Goal: Task Accomplishment & Management: Complete application form

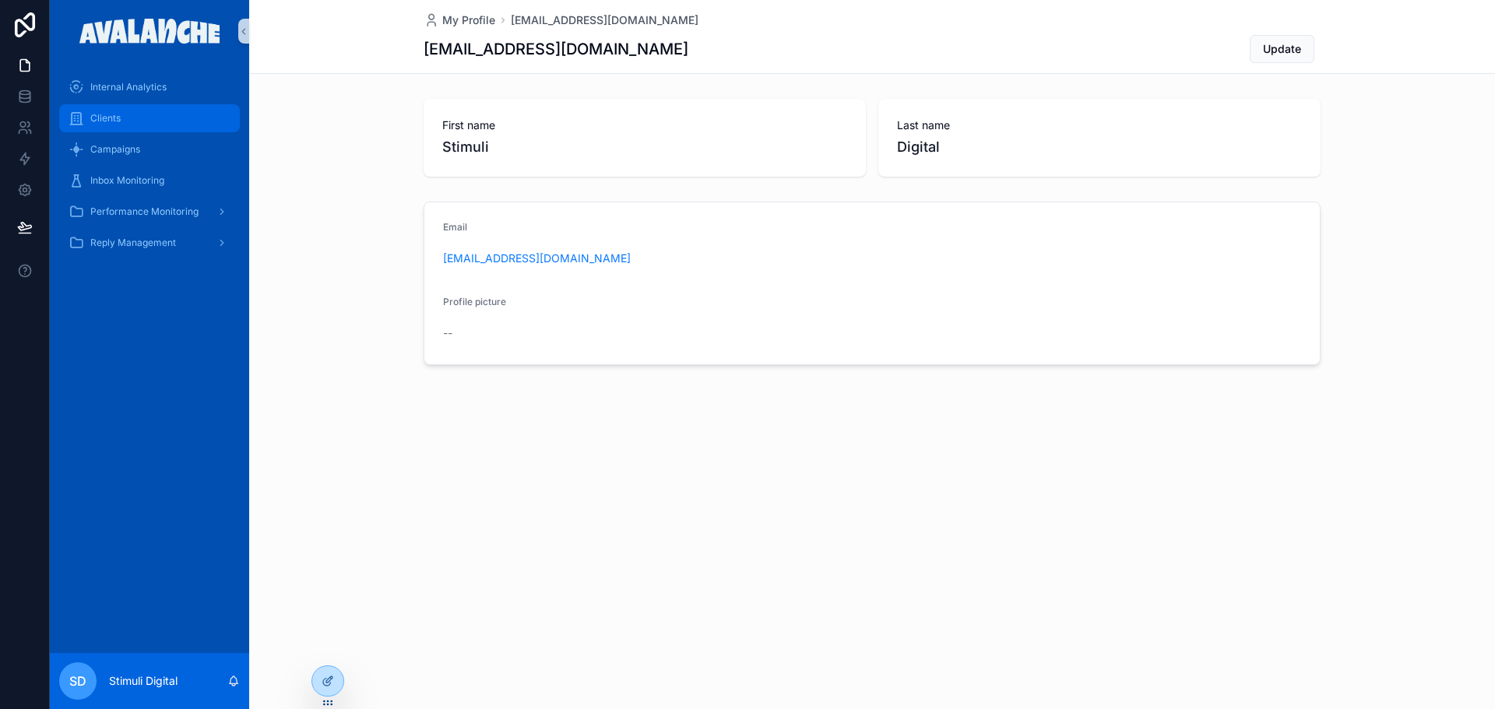
click at [132, 117] on div "Clients" at bounding box center [150, 118] width 162 height 25
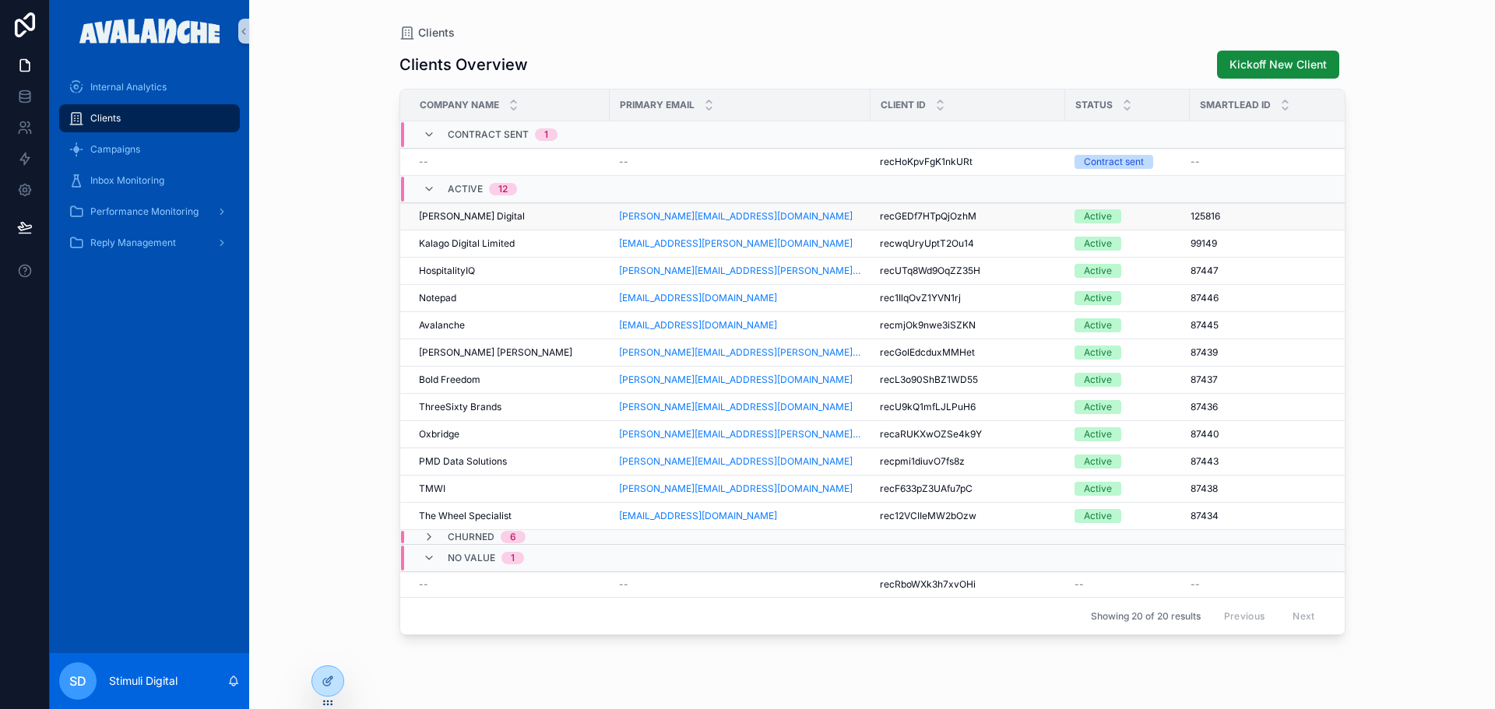
click at [502, 210] on div "[PERSON_NAME] Digital [PERSON_NAME] Digital" at bounding box center [509, 216] width 181 height 12
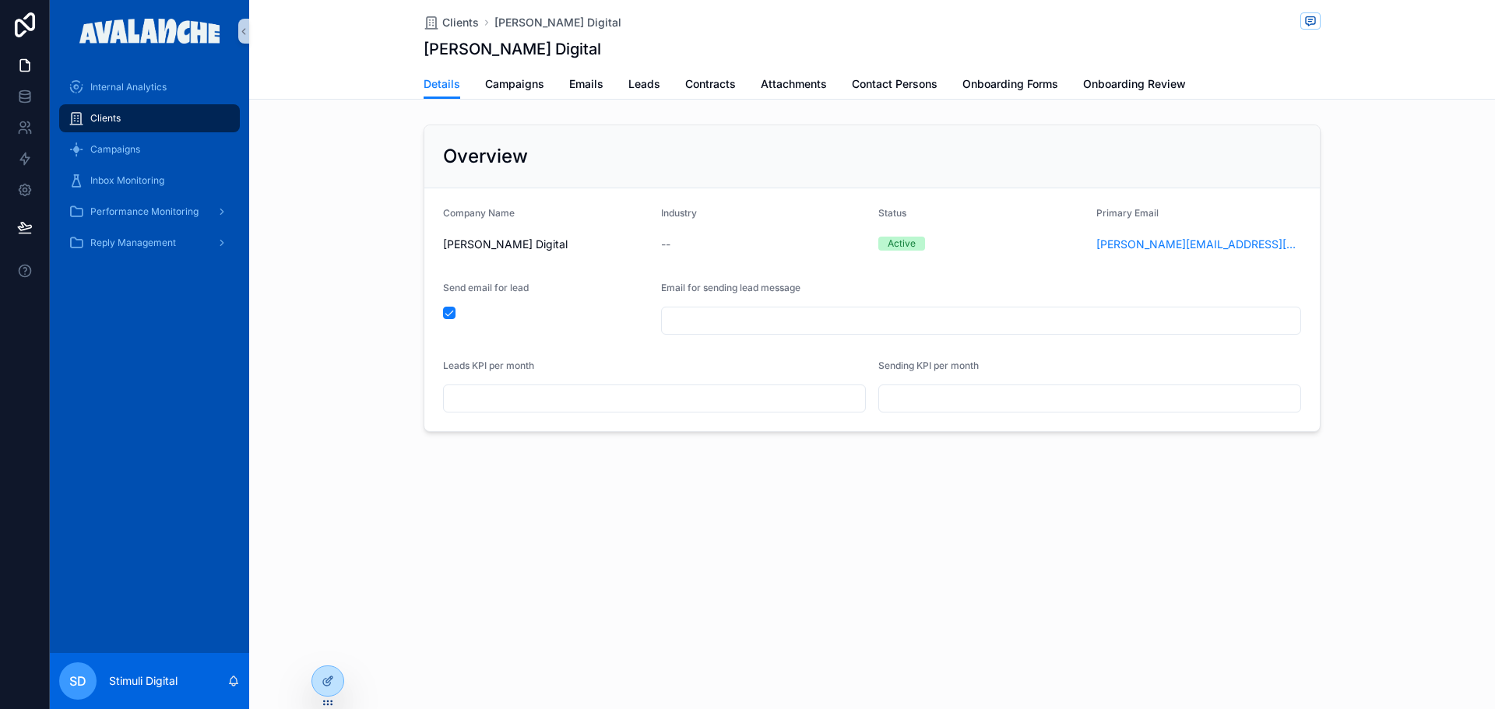
click at [716, 333] on div "scrollable content" at bounding box center [981, 321] width 641 height 28
click at [717, 325] on input "scrollable content" at bounding box center [981, 321] width 639 height 22
type input "**********"
click at [326, 681] on icon at bounding box center [328, 681] width 12 height 12
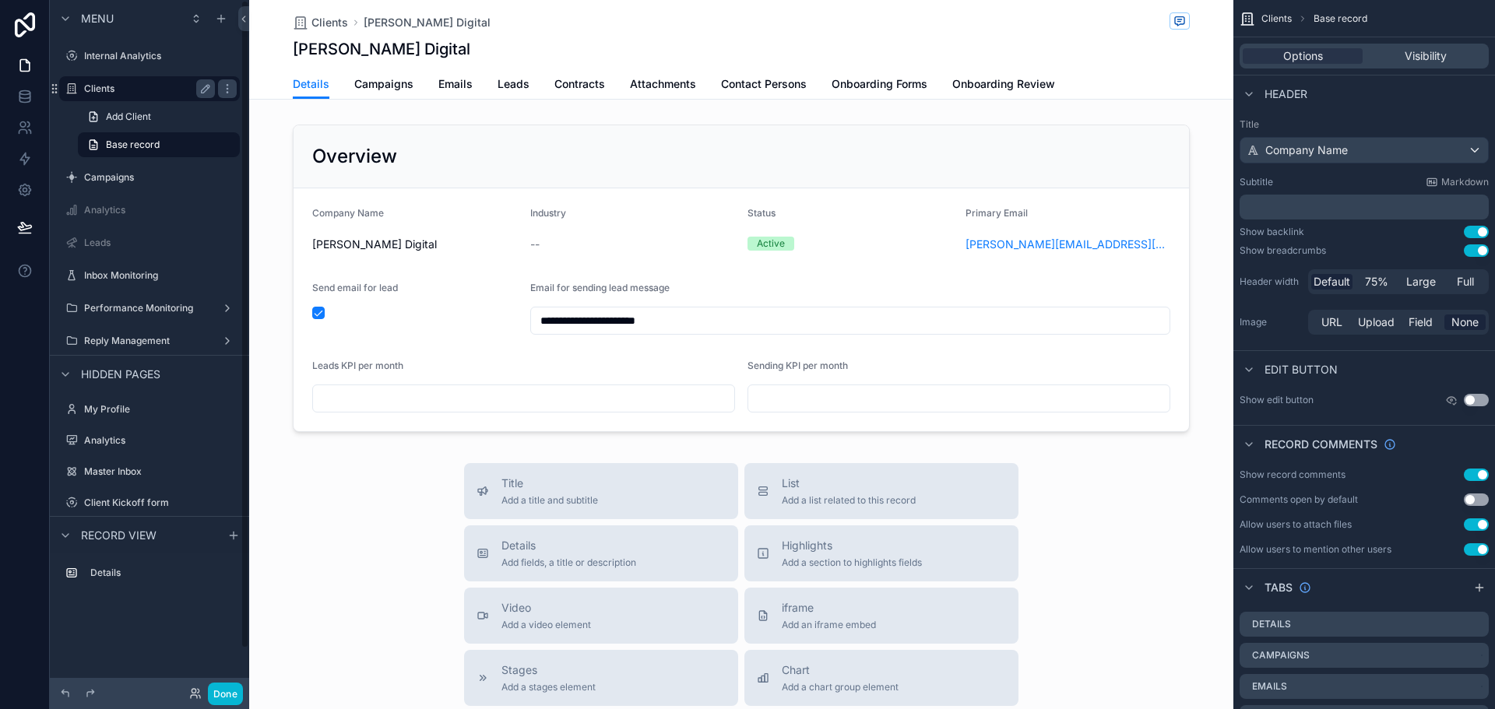
click at [132, 85] on label "Clients" at bounding box center [146, 89] width 125 height 12
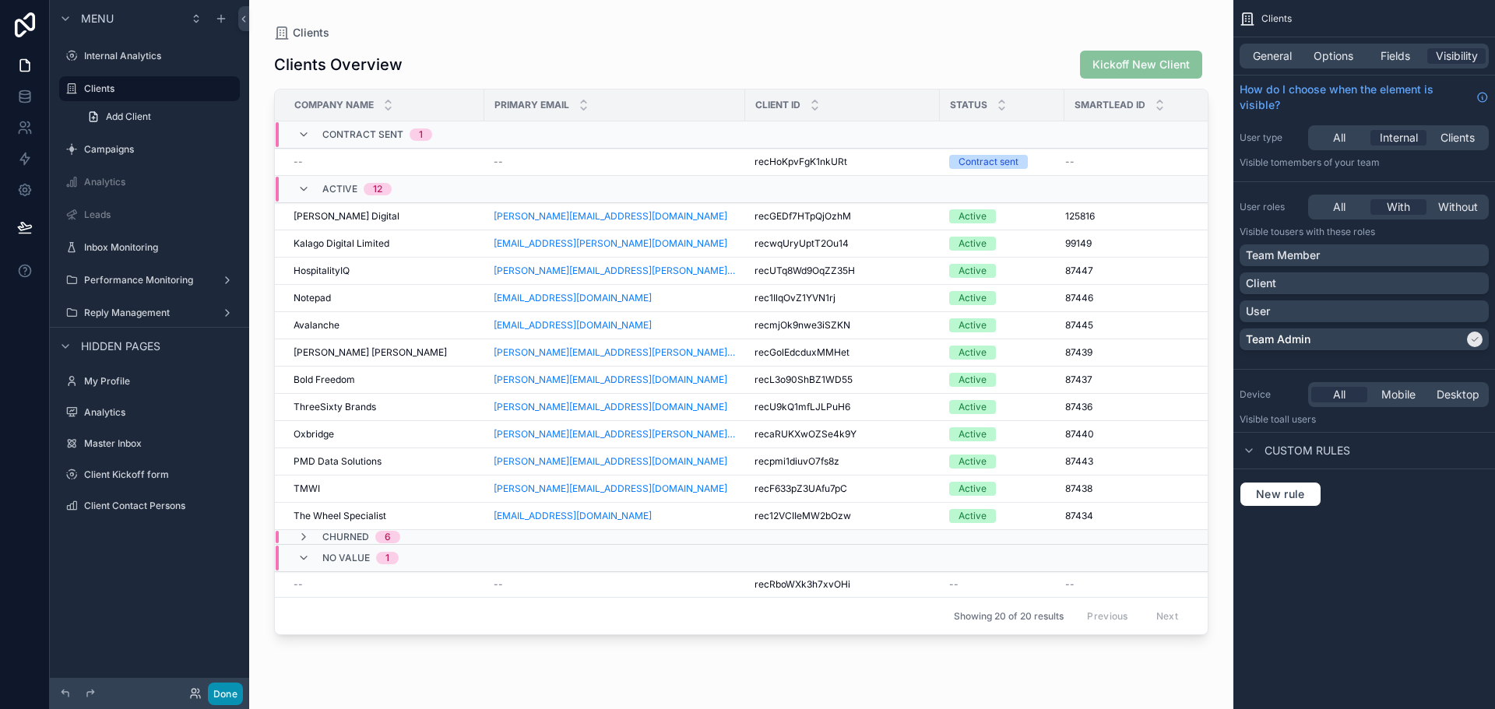
click at [225, 689] on button "Done" at bounding box center [225, 694] width 35 height 23
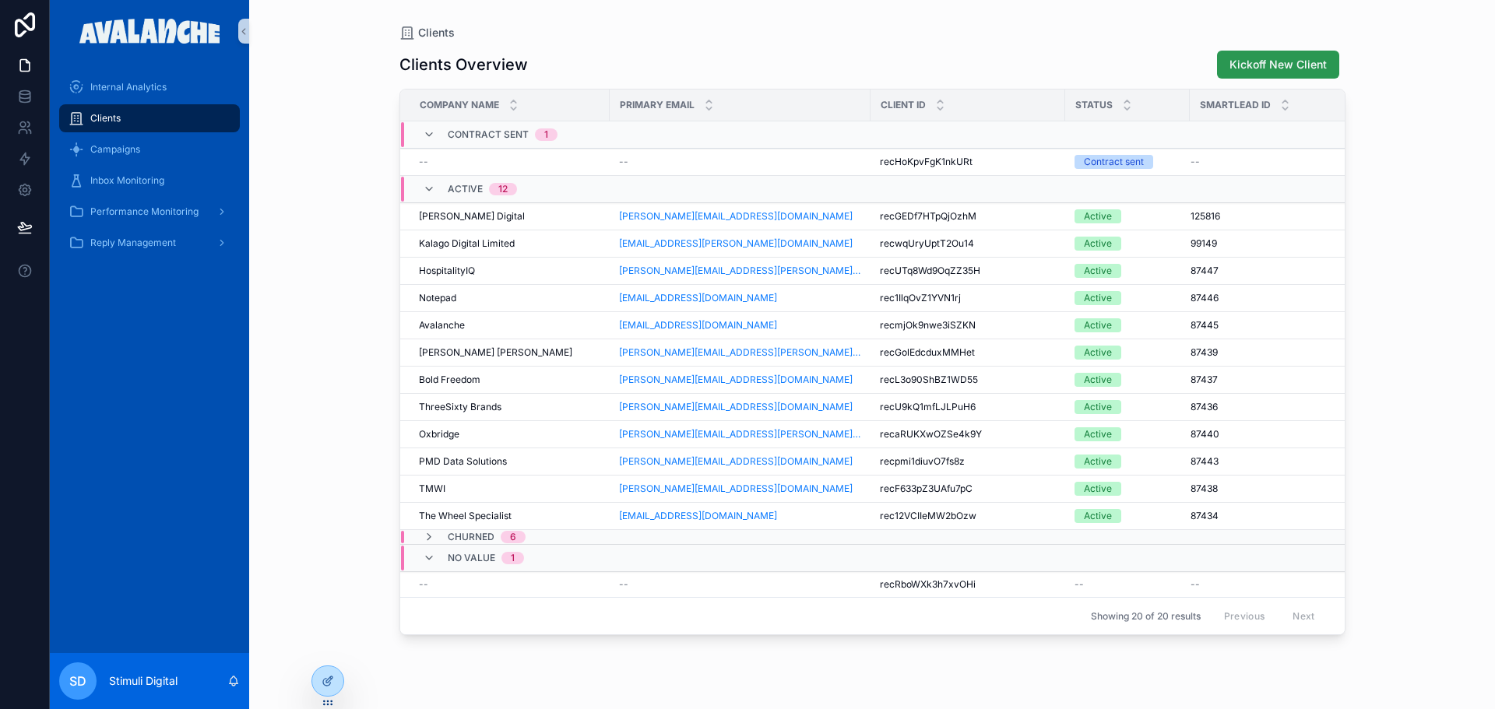
click at [1258, 62] on span "Kickoff New Client" at bounding box center [1278, 65] width 97 height 16
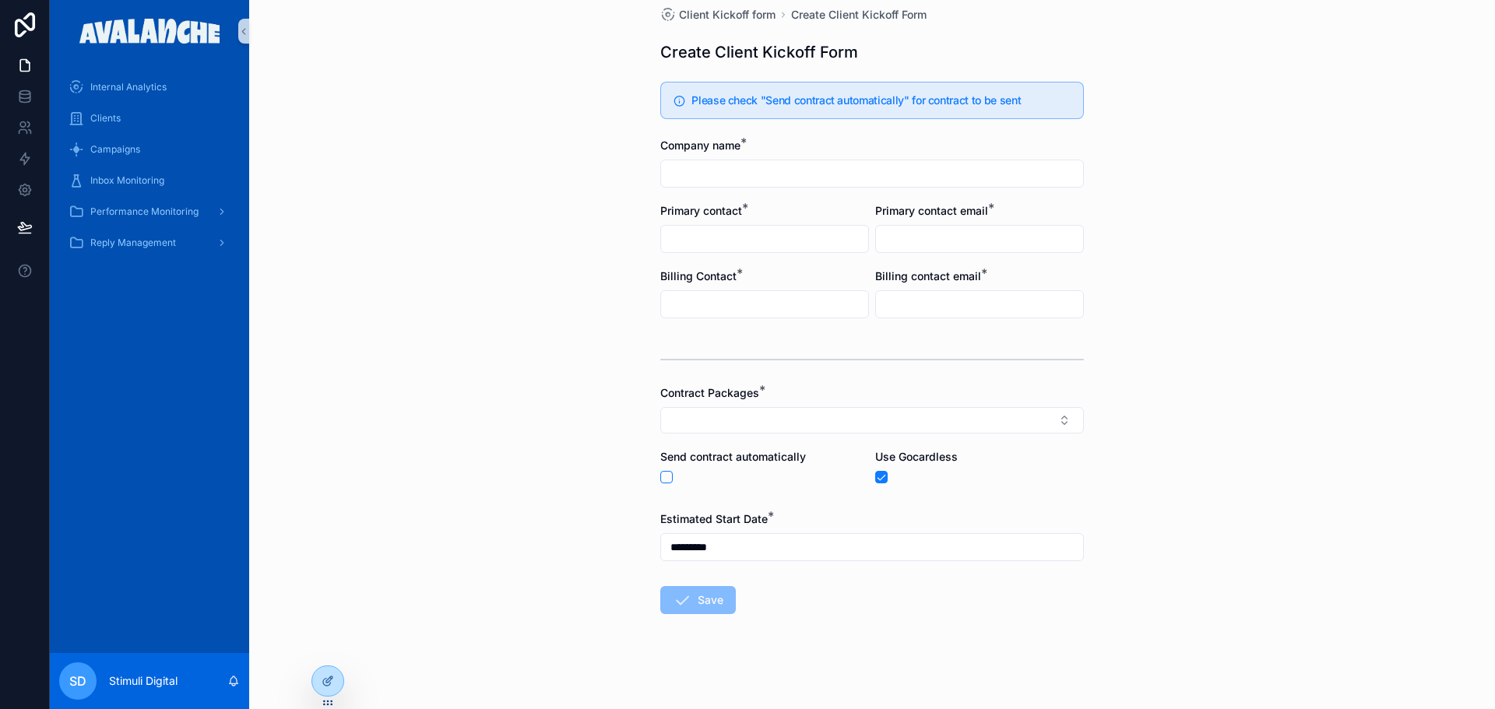
scroll to position [23, 0]
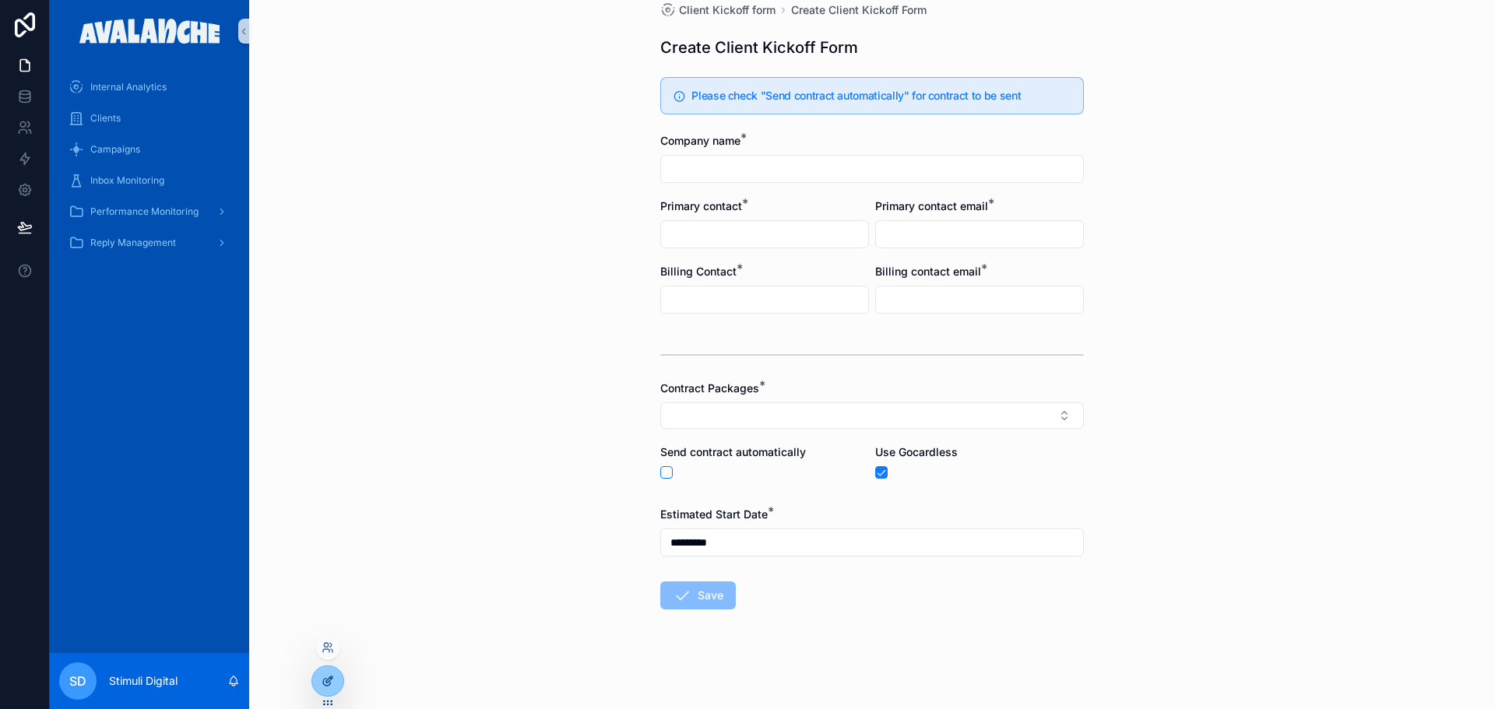
click at [332, 677] on icon at bounding box center [329, 680] width 6 height 6
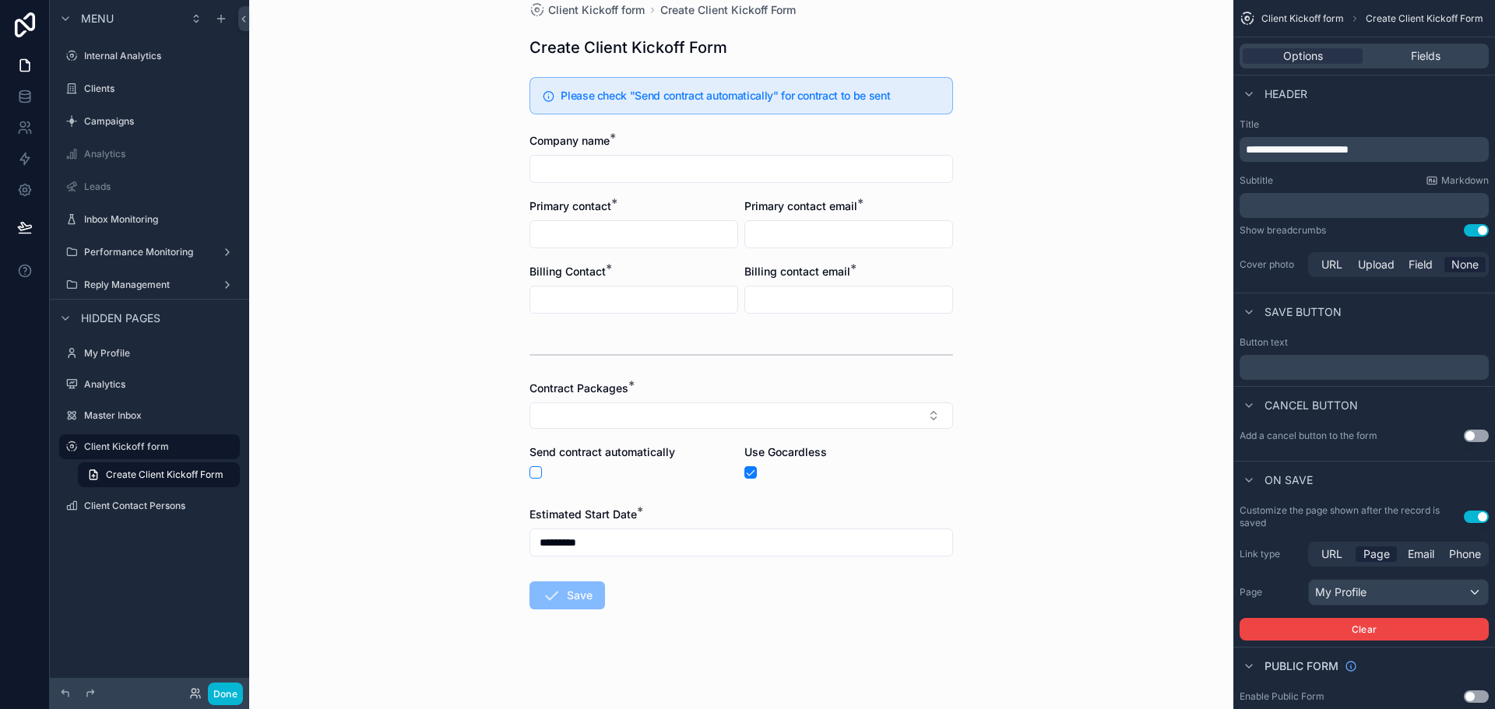
scroll to position [0, 0]
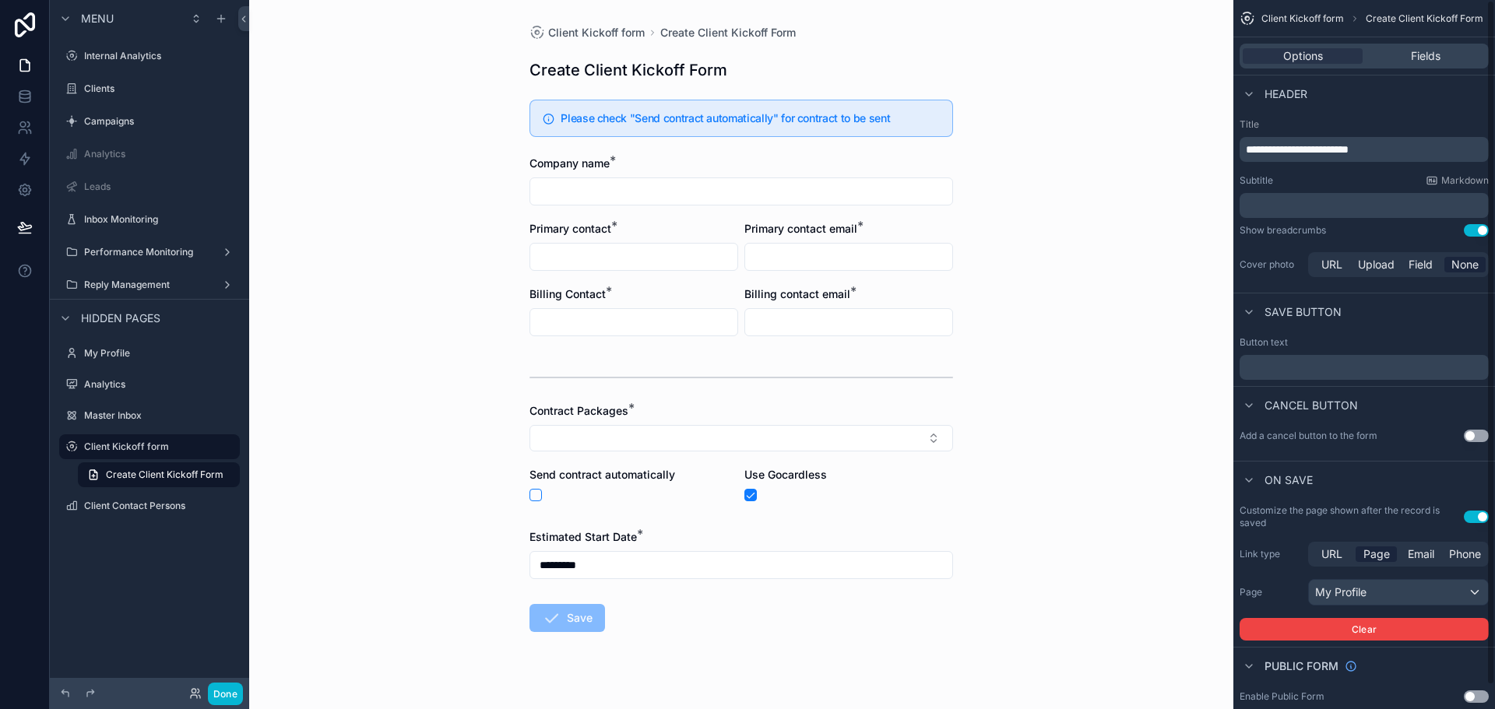
click at [1411, 46] on div "Options Fields" at bounding box center [1364, 56] width 249 height 25
click at [1402, 65] on div "Options Fields" at bounding box center [1364, 56] width 249 height 25
click at [1409, 59] on div "Fields" at bounding box center [1426, 56] width 120 height 16
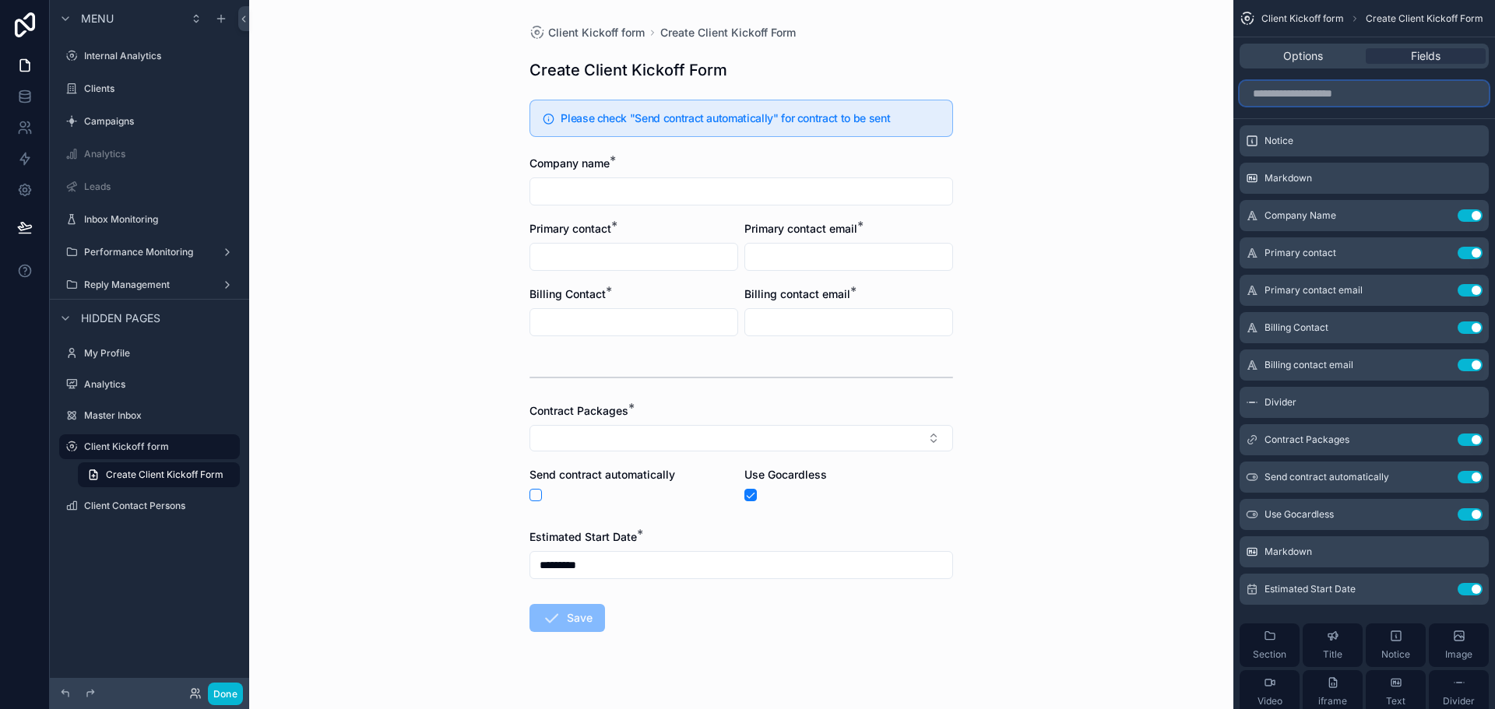
click at [1334, 100] on input "scrollable content" at bounding box center [1364, 93] width 249 height 25
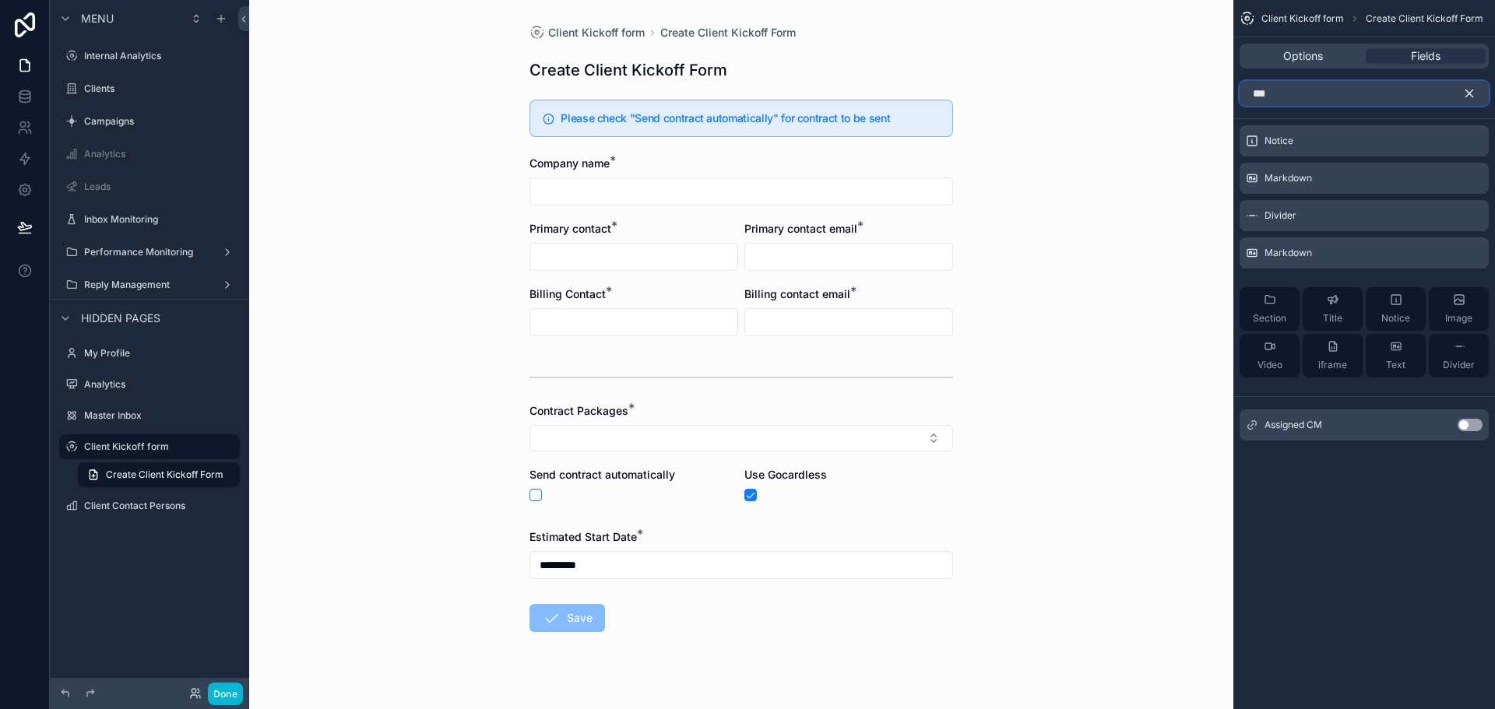
type input "***"
click at [1467, 424] on button "Use setting" at bounding box center [1470, 425] width 25 height 12
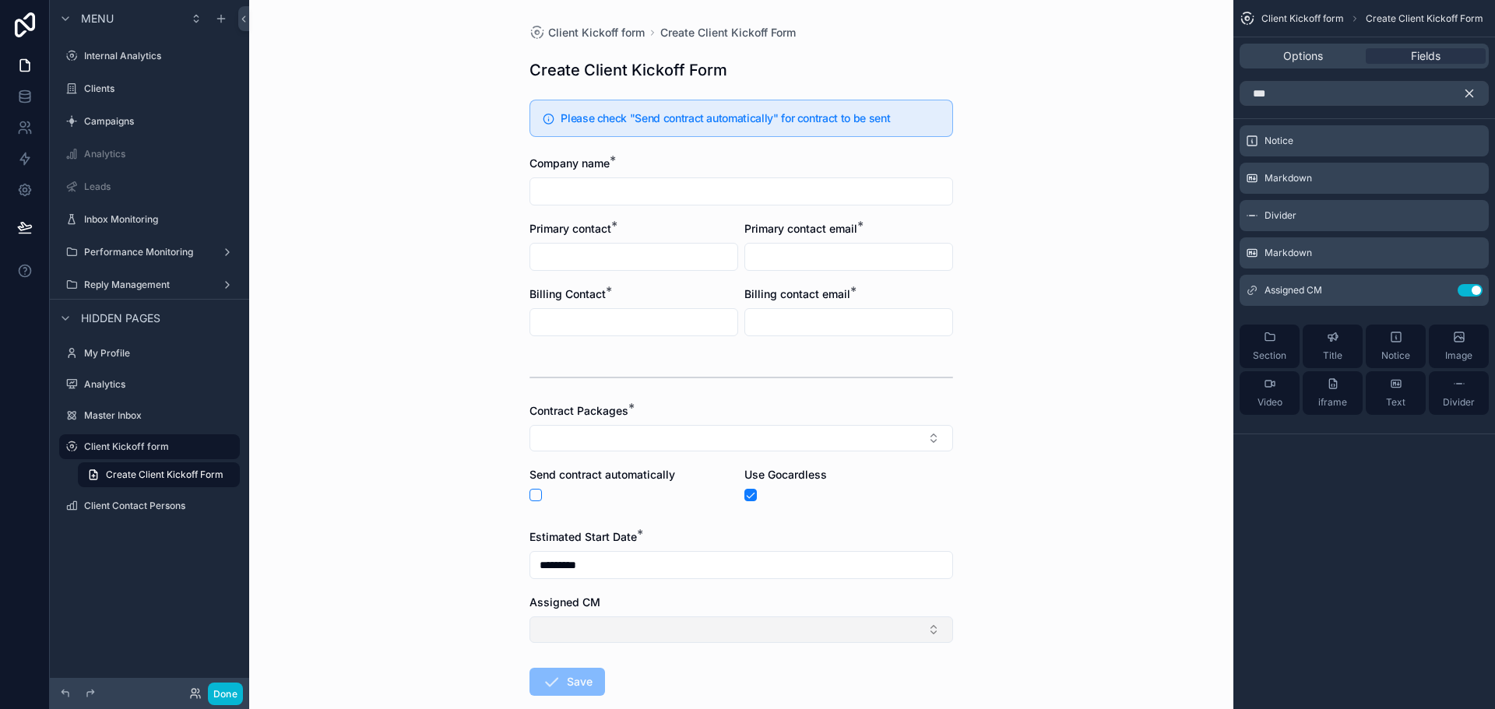
click at [853, 629] on button "Select Button" at bounding box center [742, 630] width 424 height 26
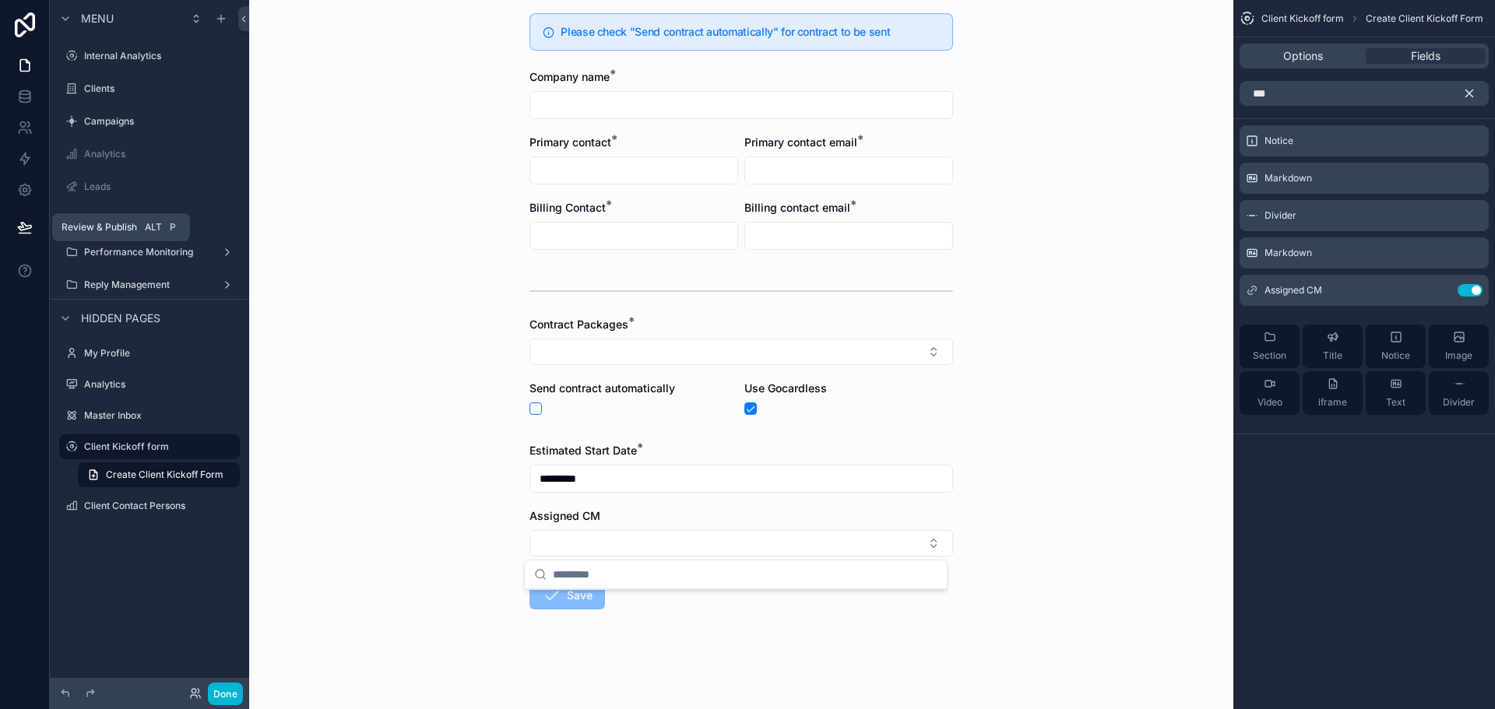
click at [28, 232] on icon at bounding box center [25, 228] width 16 height 16
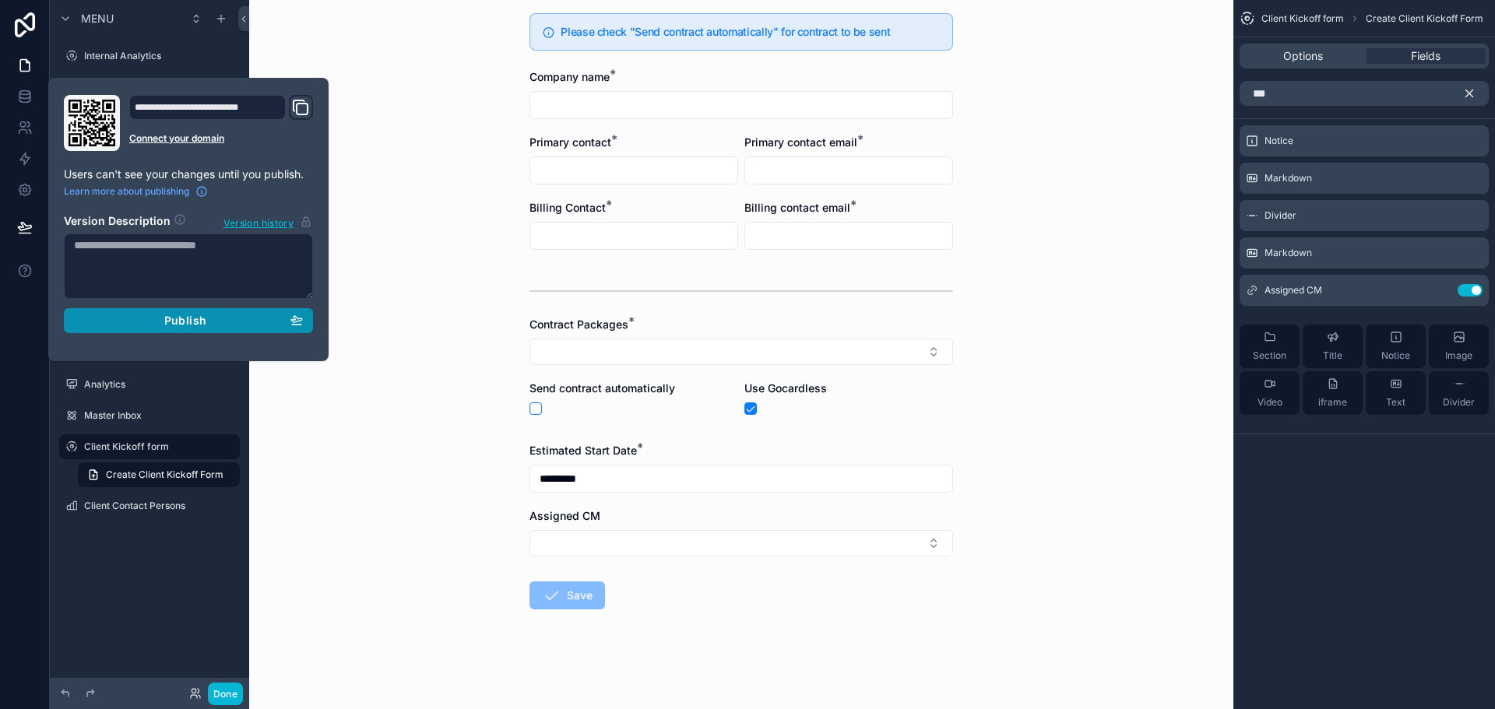
click at [182, 328] on button "Publish" at bounding box center [188, 320] width 249 height 25
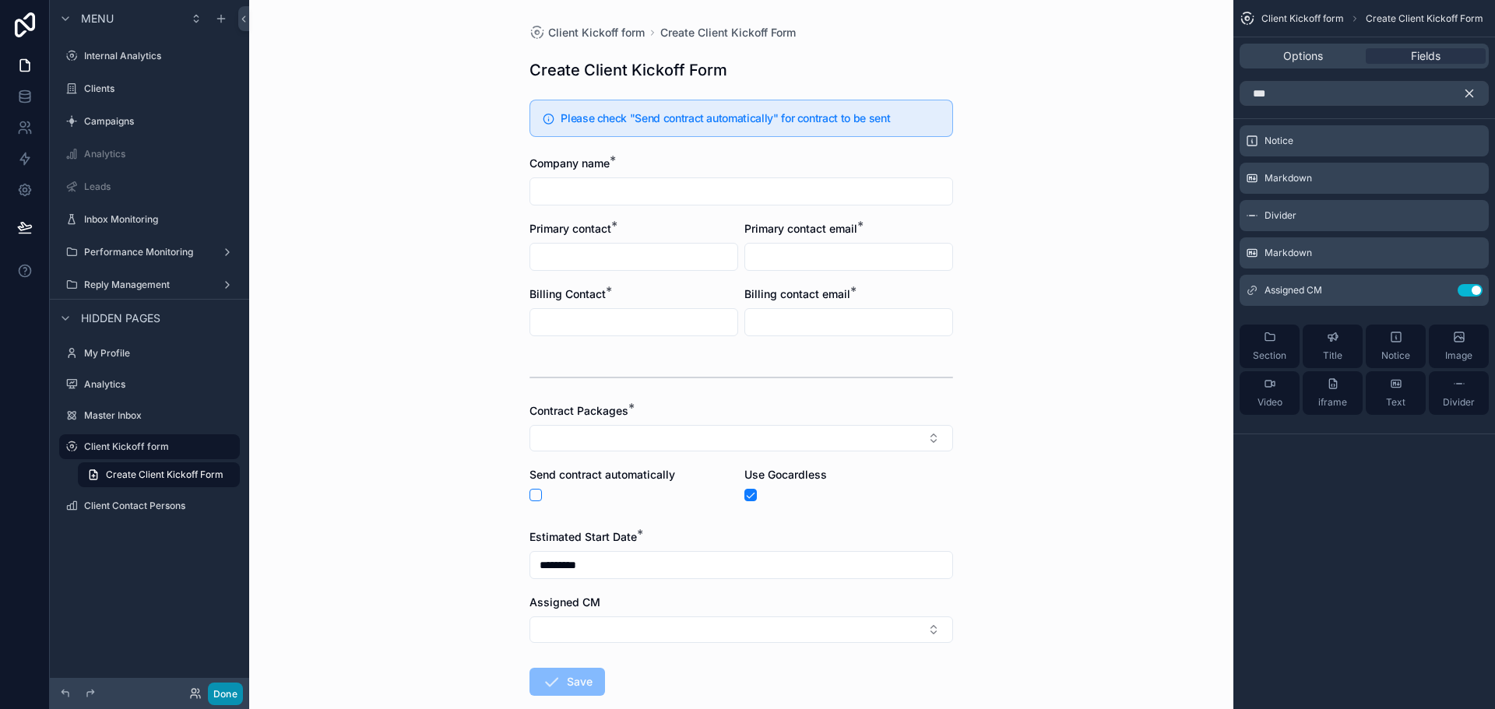
click at [224, 694] on button "Done" at bounding box center [225, 694] width 35 height 23
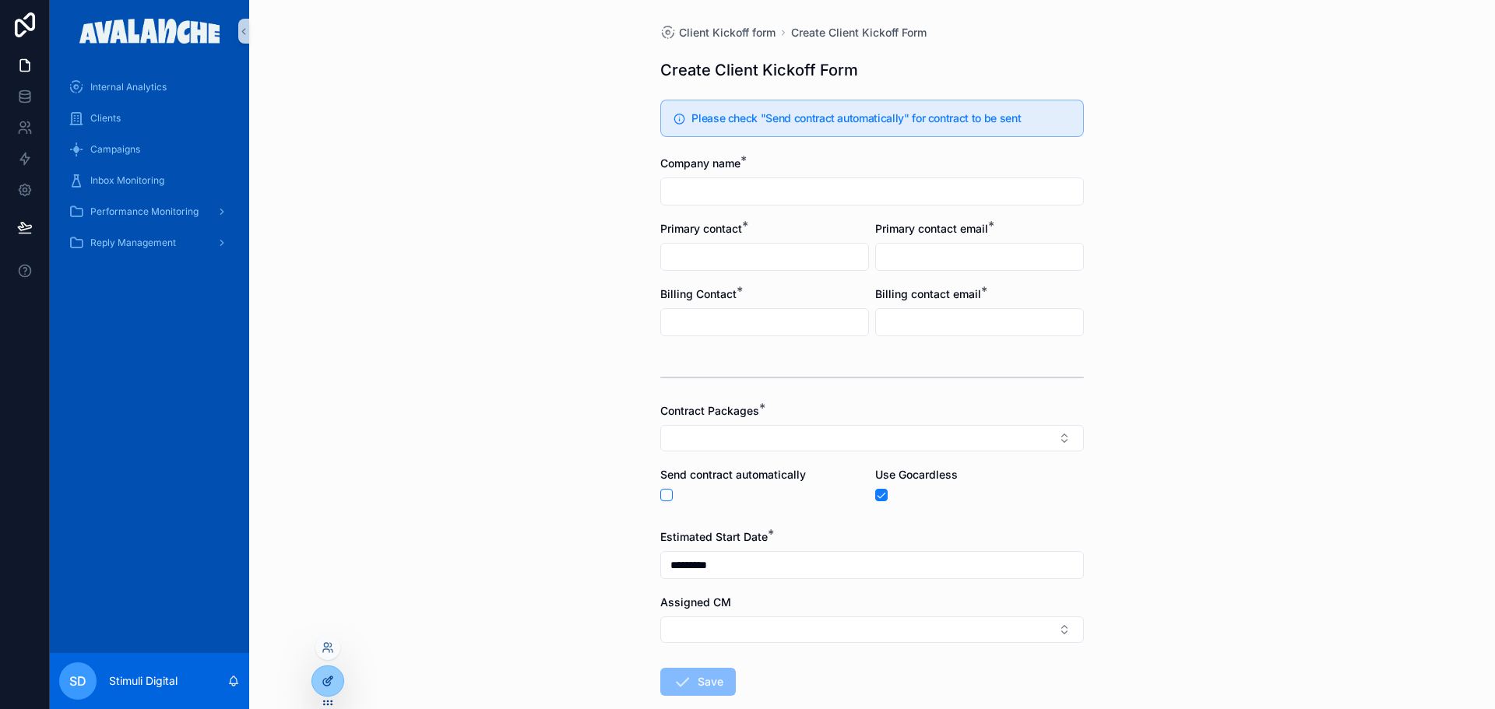
click at [329, 668] on div at bounding box center [327, 682] width 31 height 30
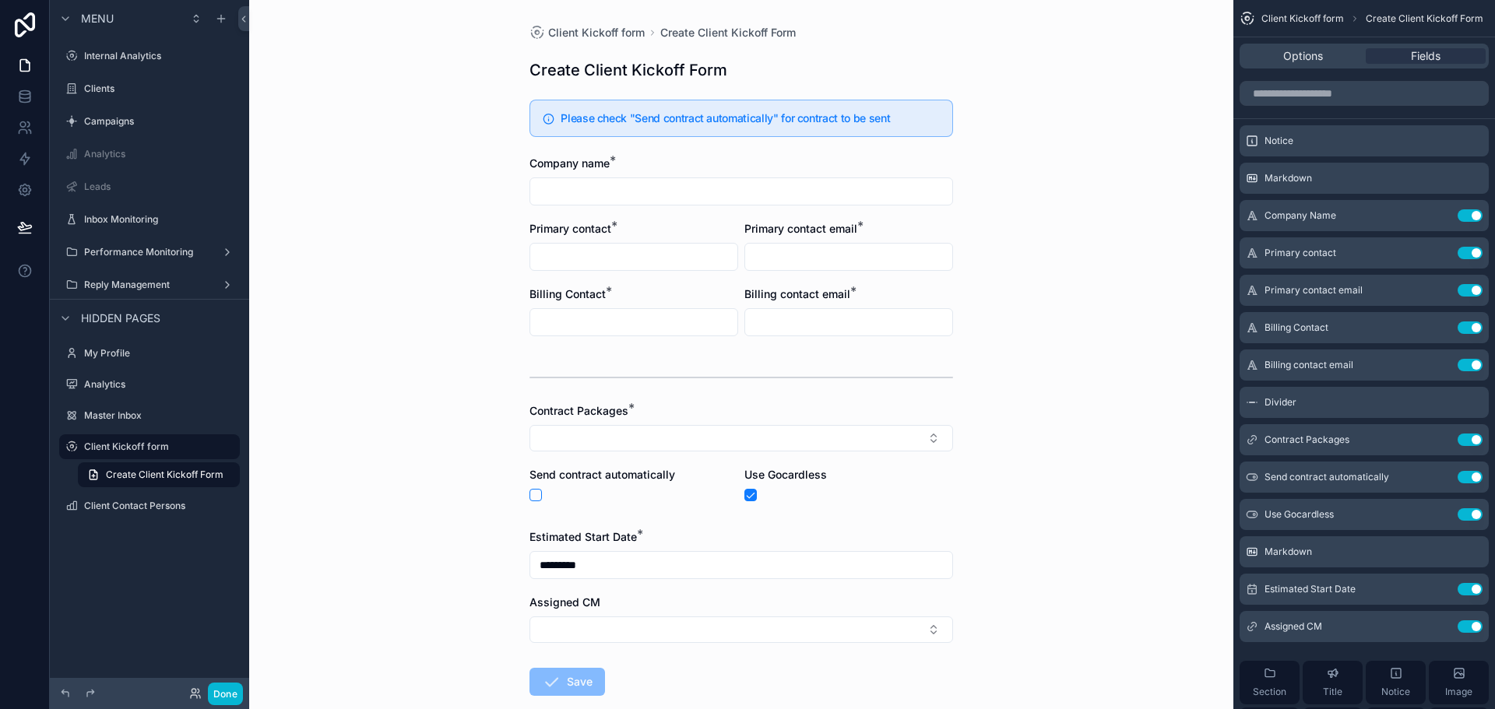
click at [593, 598] on div "Assigned CM" at bounding box center [742, 603] width 424 height 16
click at [1440, 627] on icon "scrollable content" at bounding box center [1439, 627] width 12 height 12
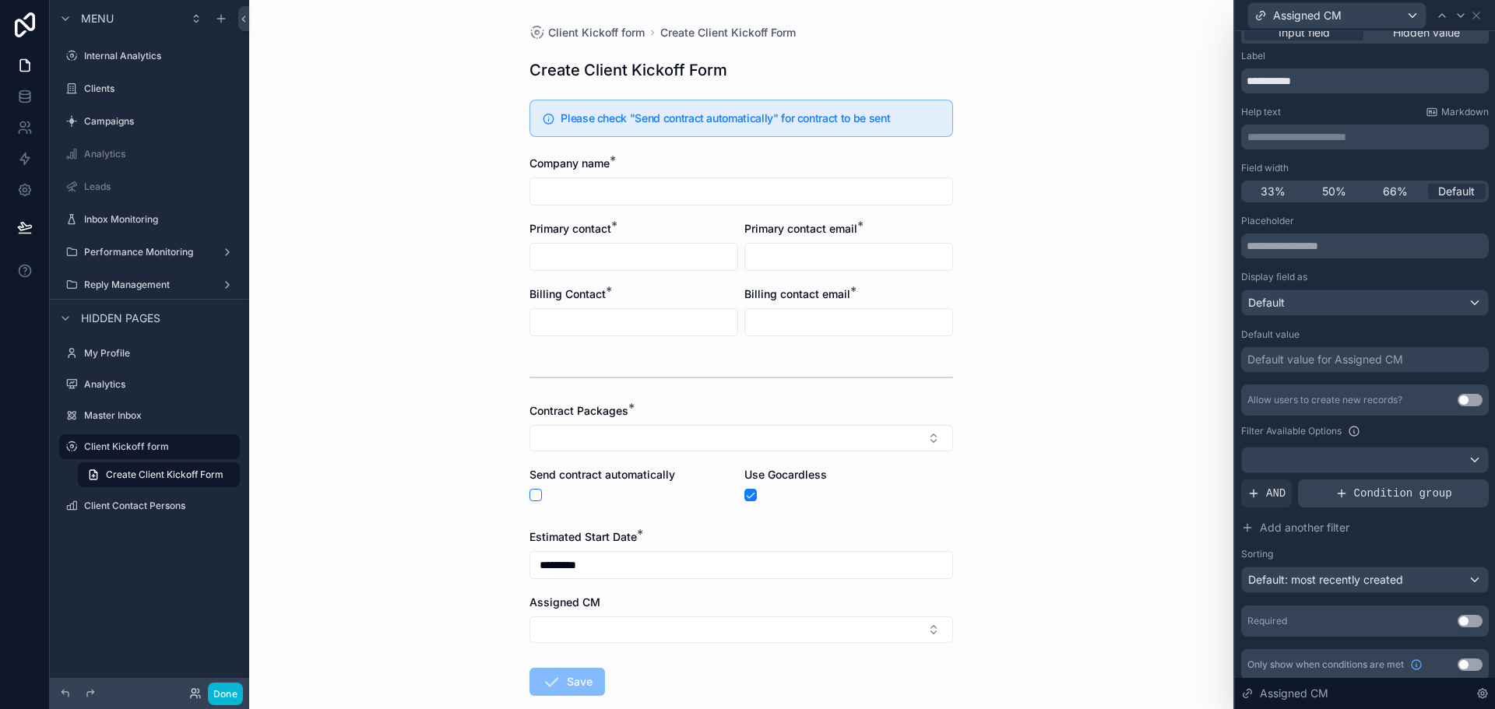
scroll to position [24, 0]
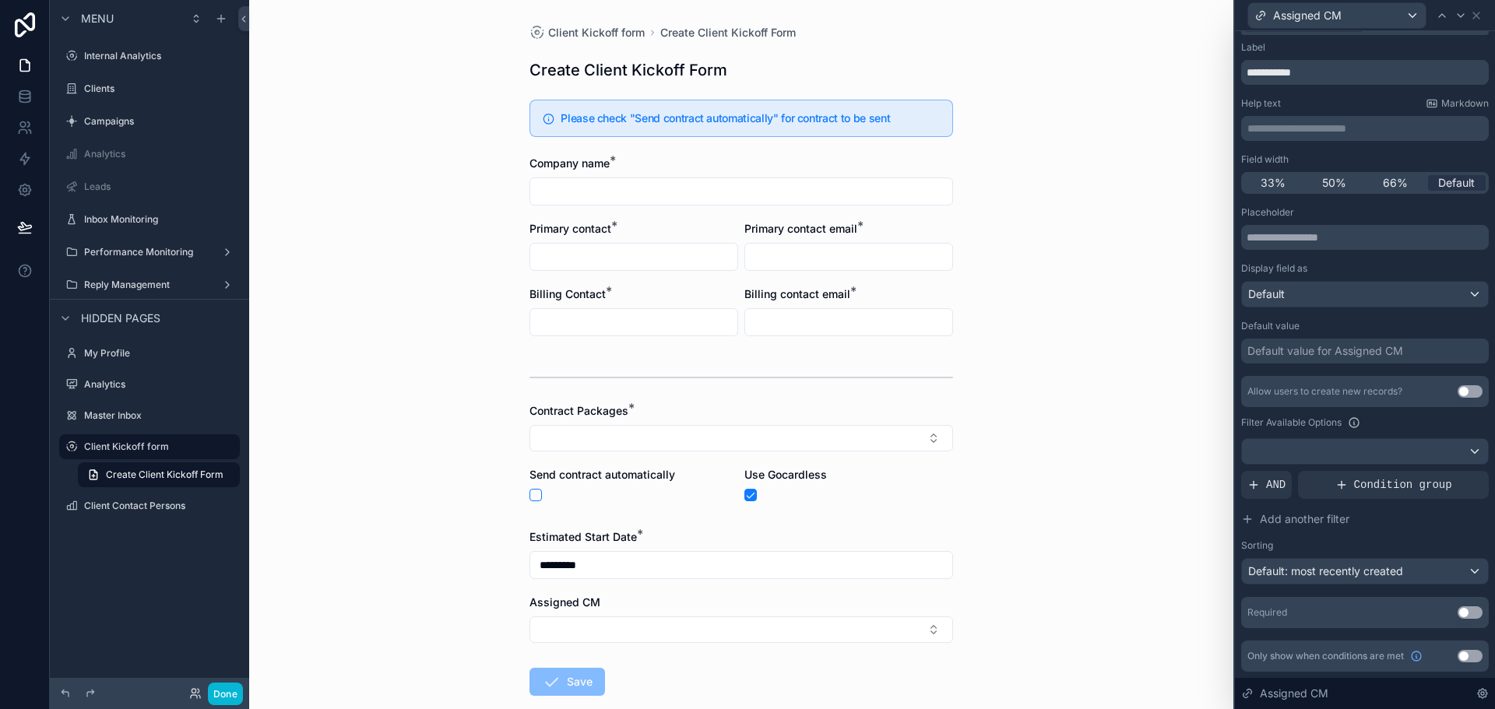
click at [1459, 609] on button "Use setting" at bounding box center [1470, 613] width 25 height 12
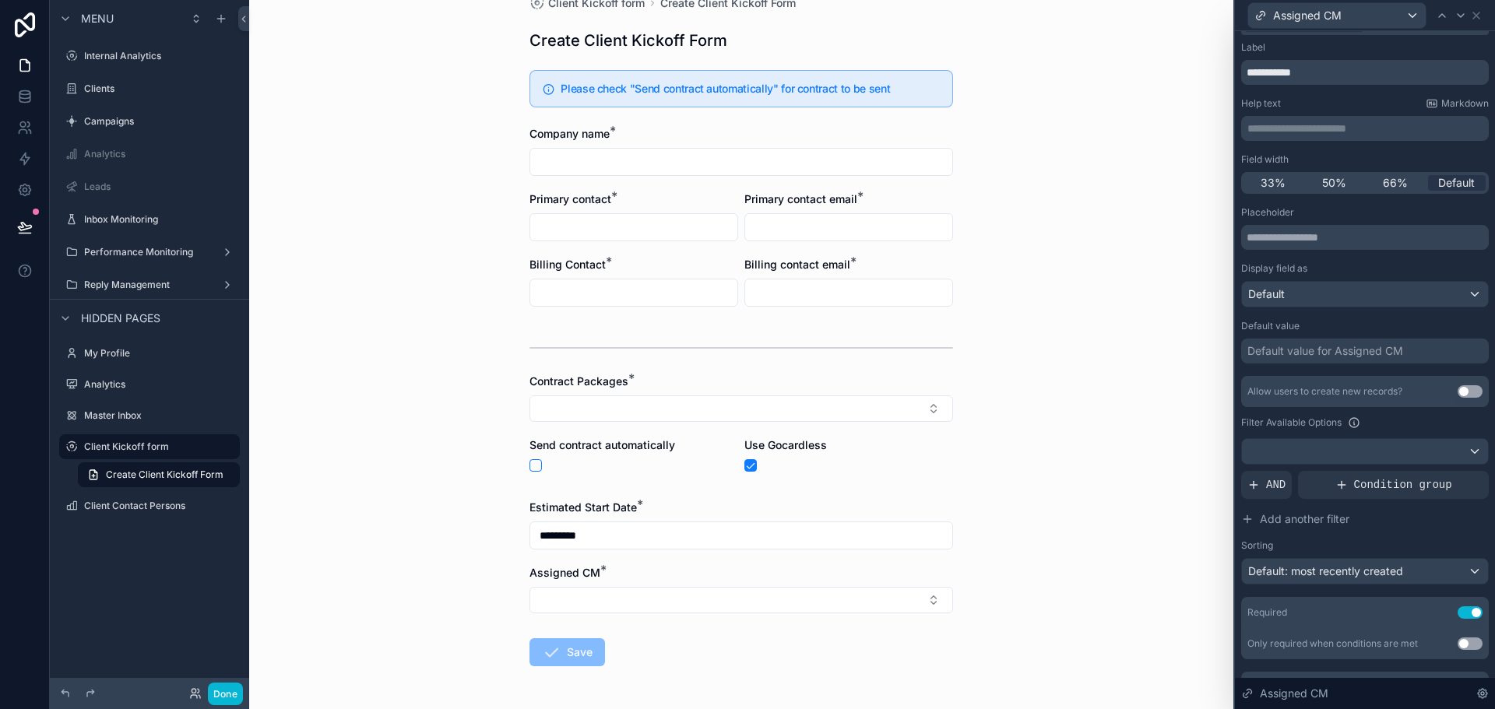
scroll to position [0, 0]
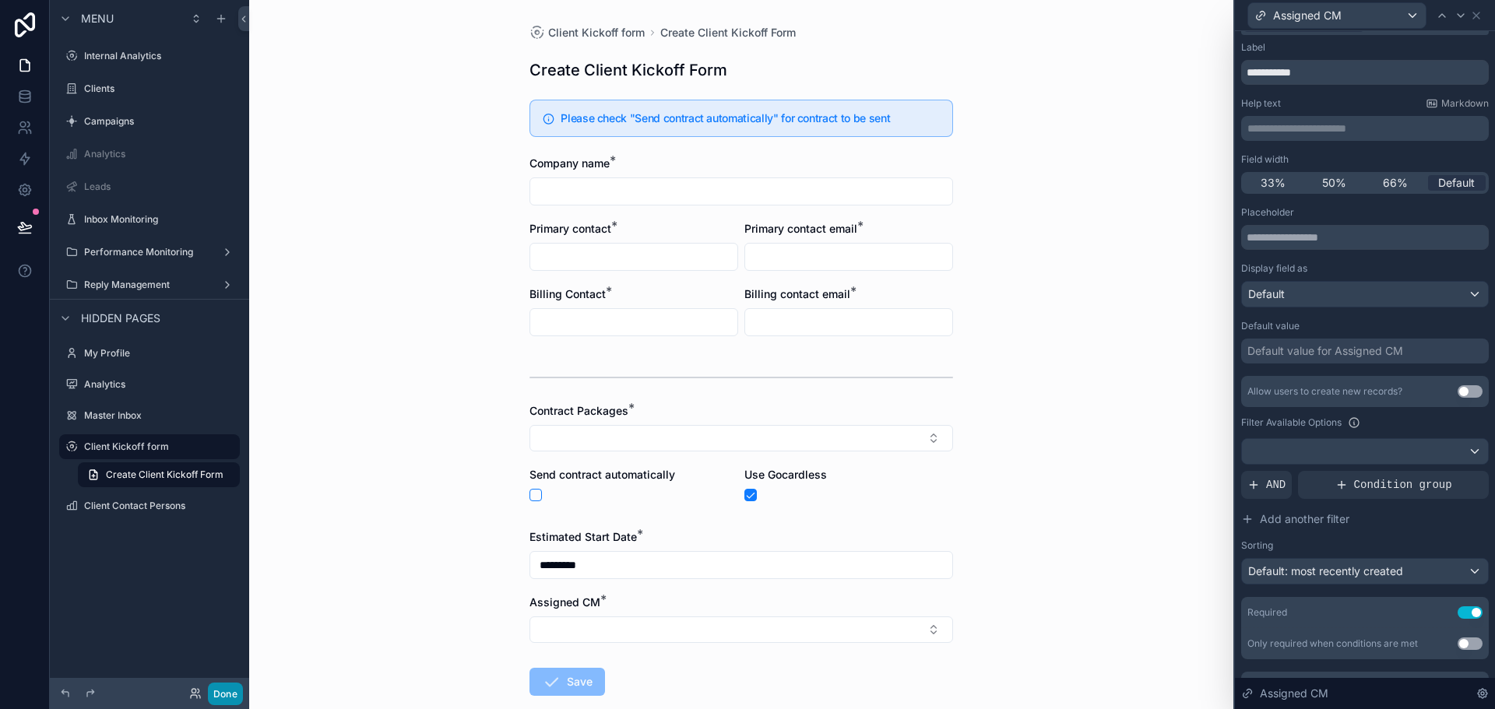
click at [224, 690] on button "Done" at bounding box center [225, 694] width 35 height 23
